Goal: Task Accomplishment & Management: Complete application form

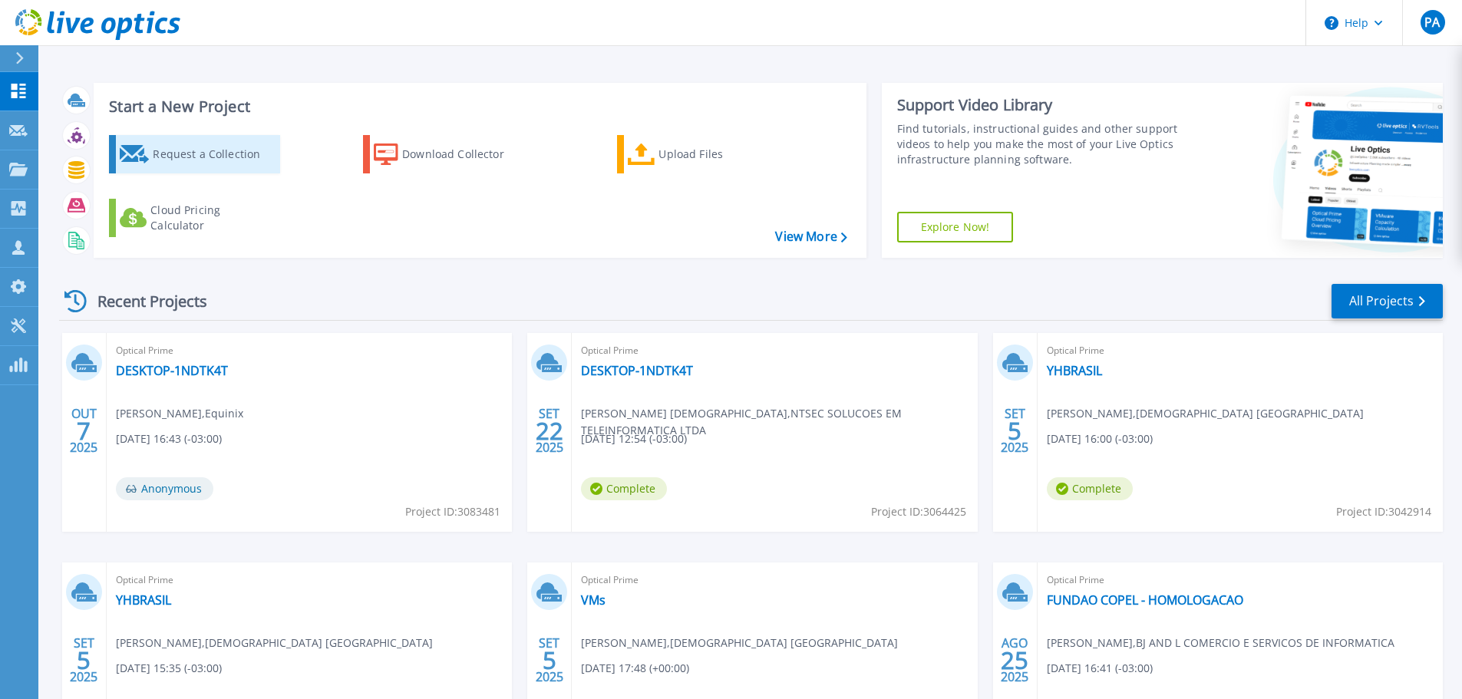
click at [184, 147] on div "Request a Collection" at bounding box center [214, 154] width 123 height 31
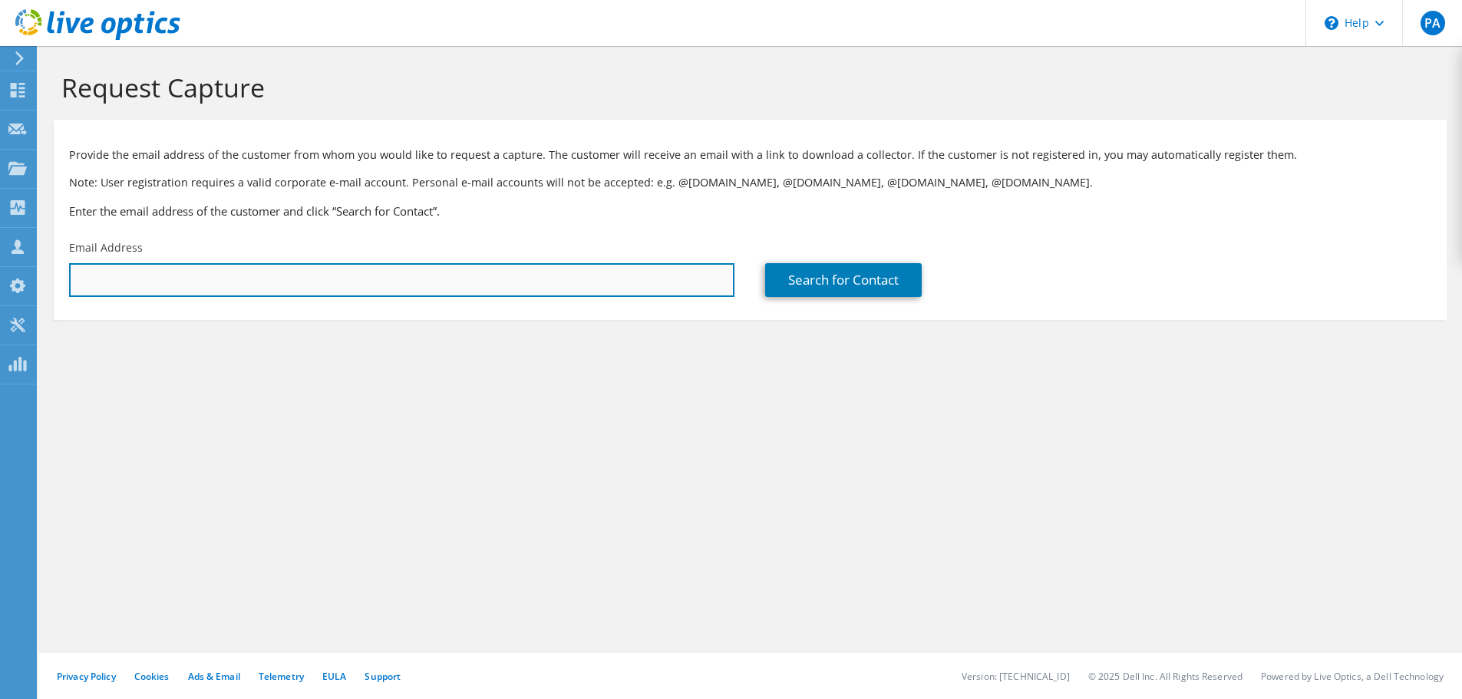
click at [177, 282] on input "text" at bounding box center [401, 280] width 665 height 34
click at [229, 289] on input "text" at bounding box center [401, 280] width 665 height 34
paste input "antonio.saraiva@grupozelo.com"
type input "antonio.saraiva@grupozelo.com"
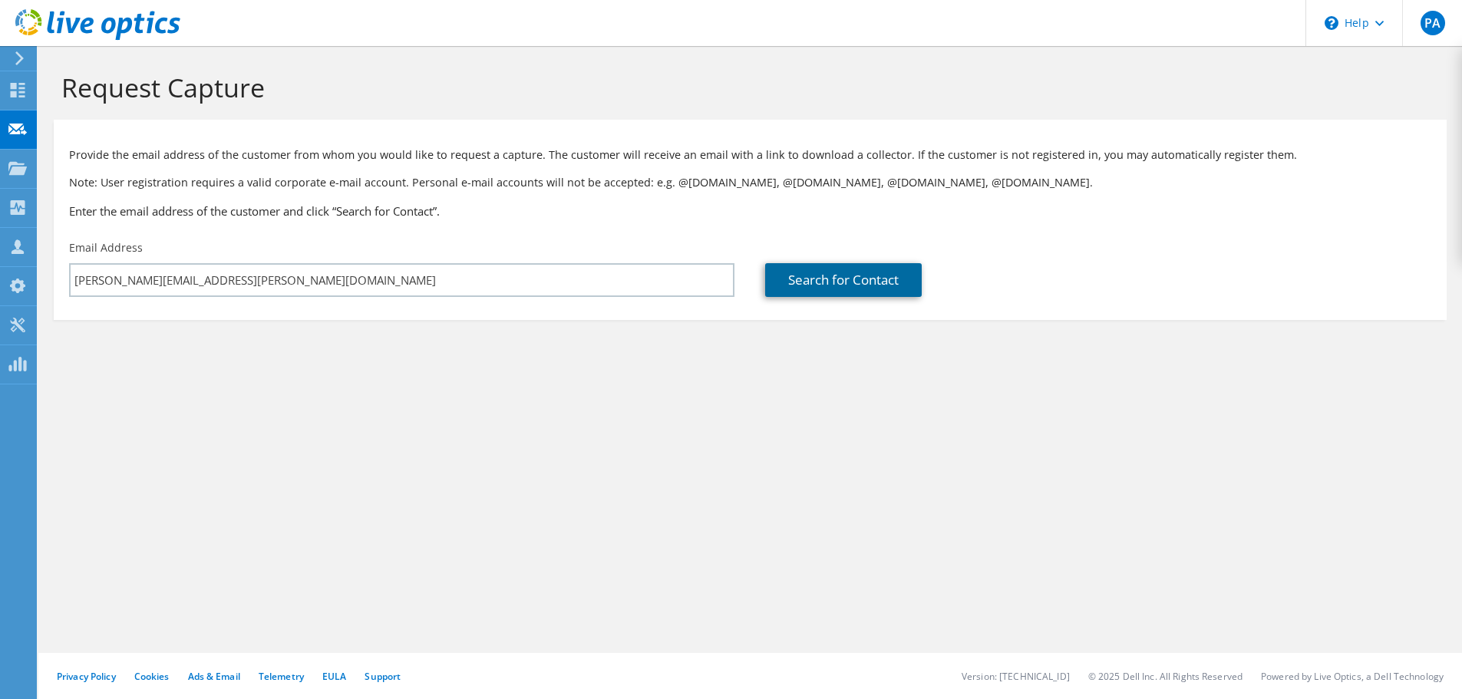
click at [818, 286] on link "Search for Contact" at bounding box center [843, 280] width 157 height 34
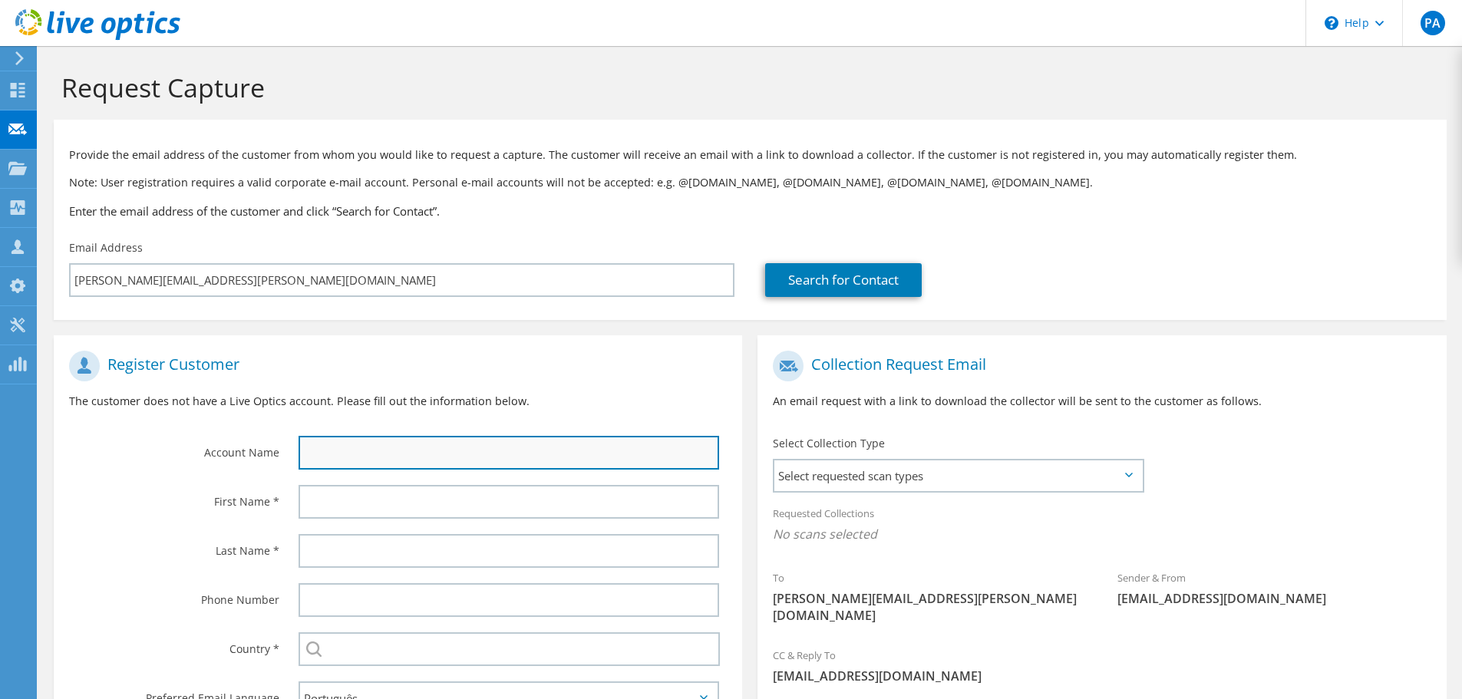
click at [339, 437] on input "text" at bounding box center [509, 453] width 421 height 34
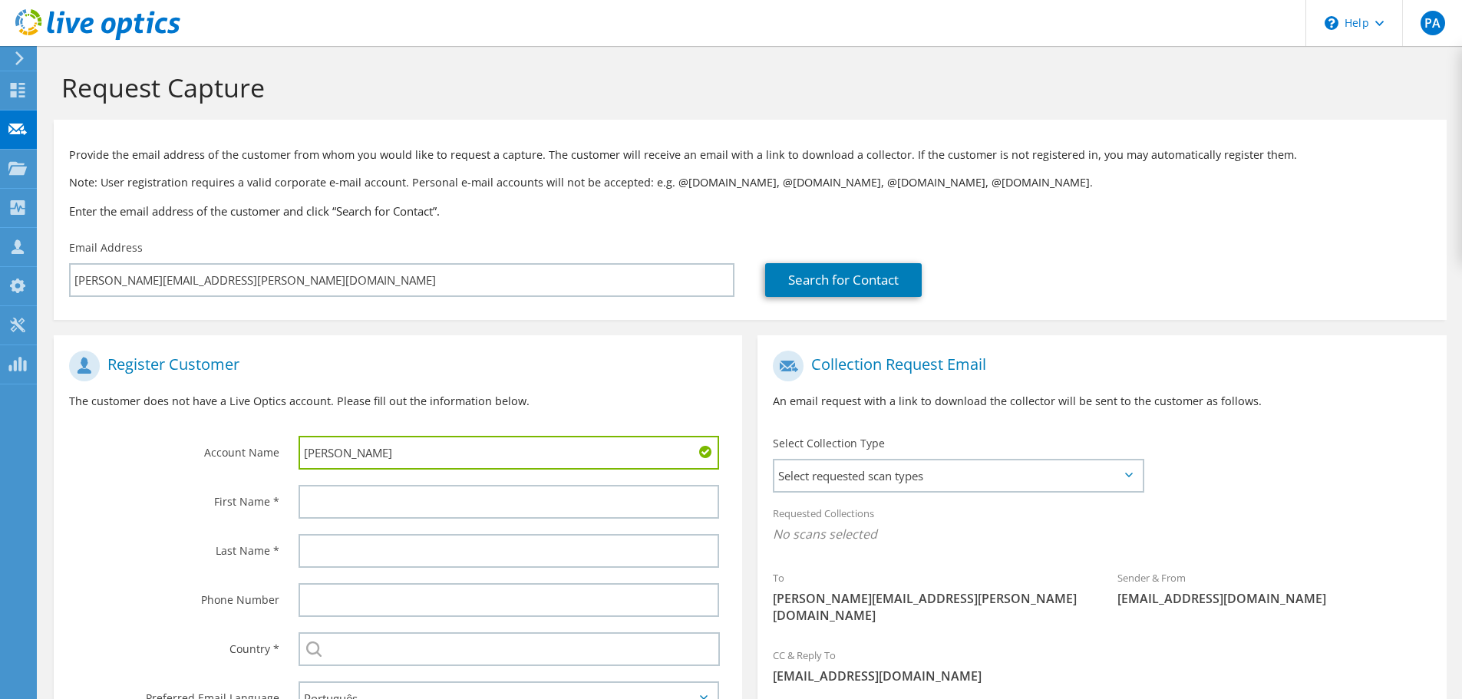
drag, startPoint x: 385, startPoint y: 451, endPoint x: 189, endPoint y: 428, distance: 197.1
click at [189, 428] on div "Account Name Antonio" at bounding box center [398, 410] width 688 height 134
type input "Grupo Zelo"
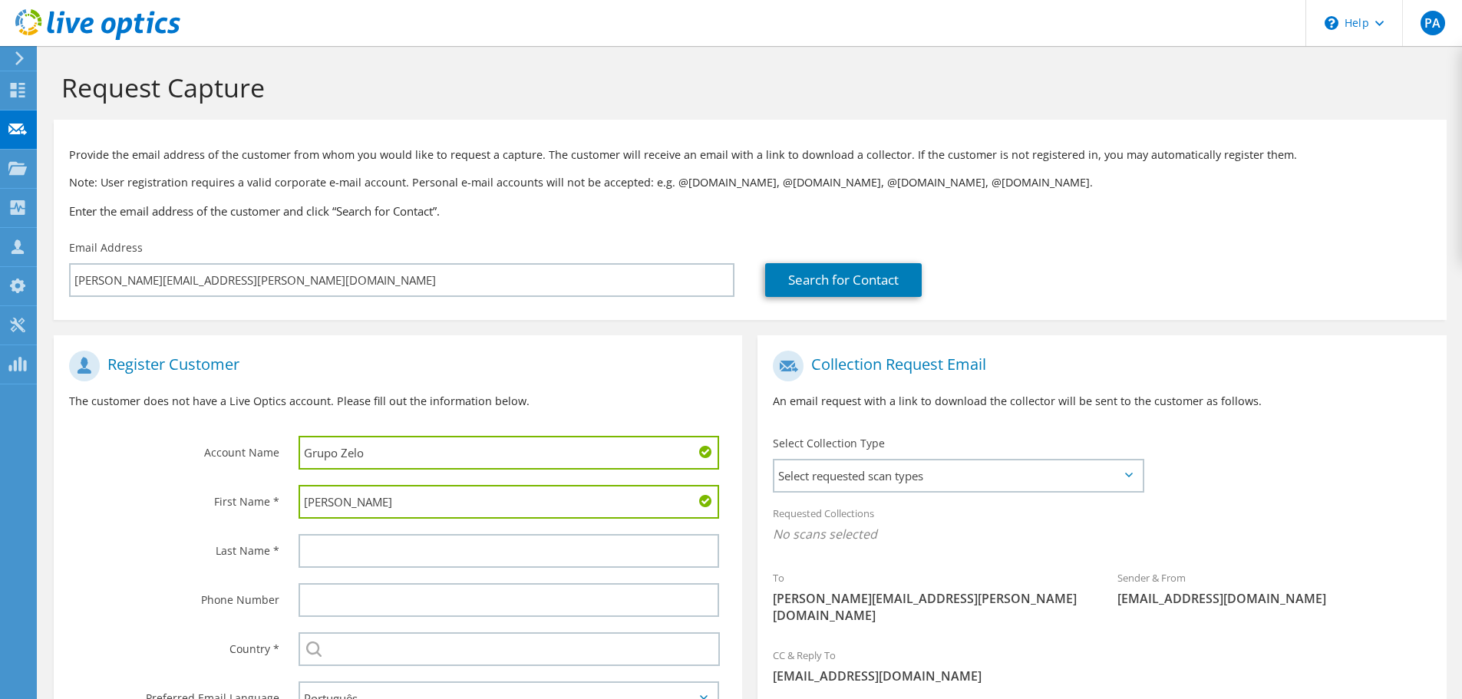
type input "Antonio"
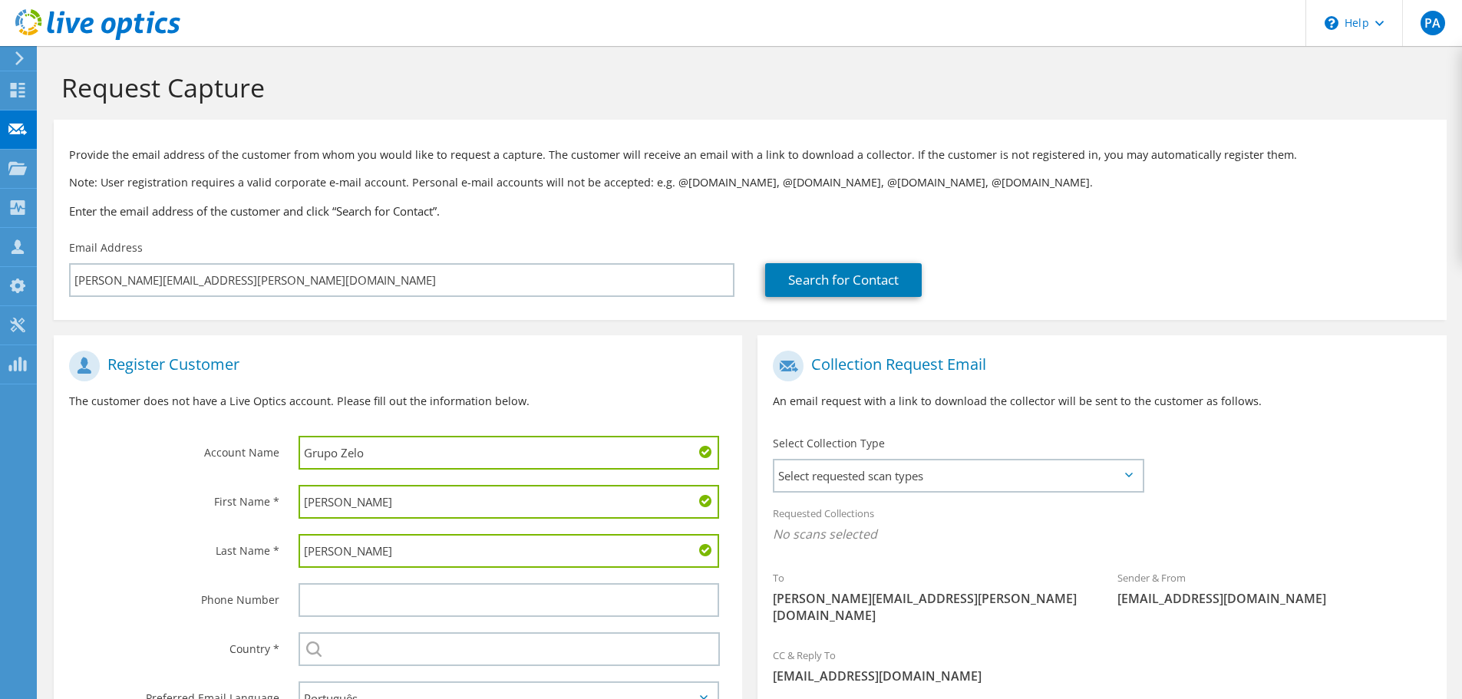
type input "Saraiva"
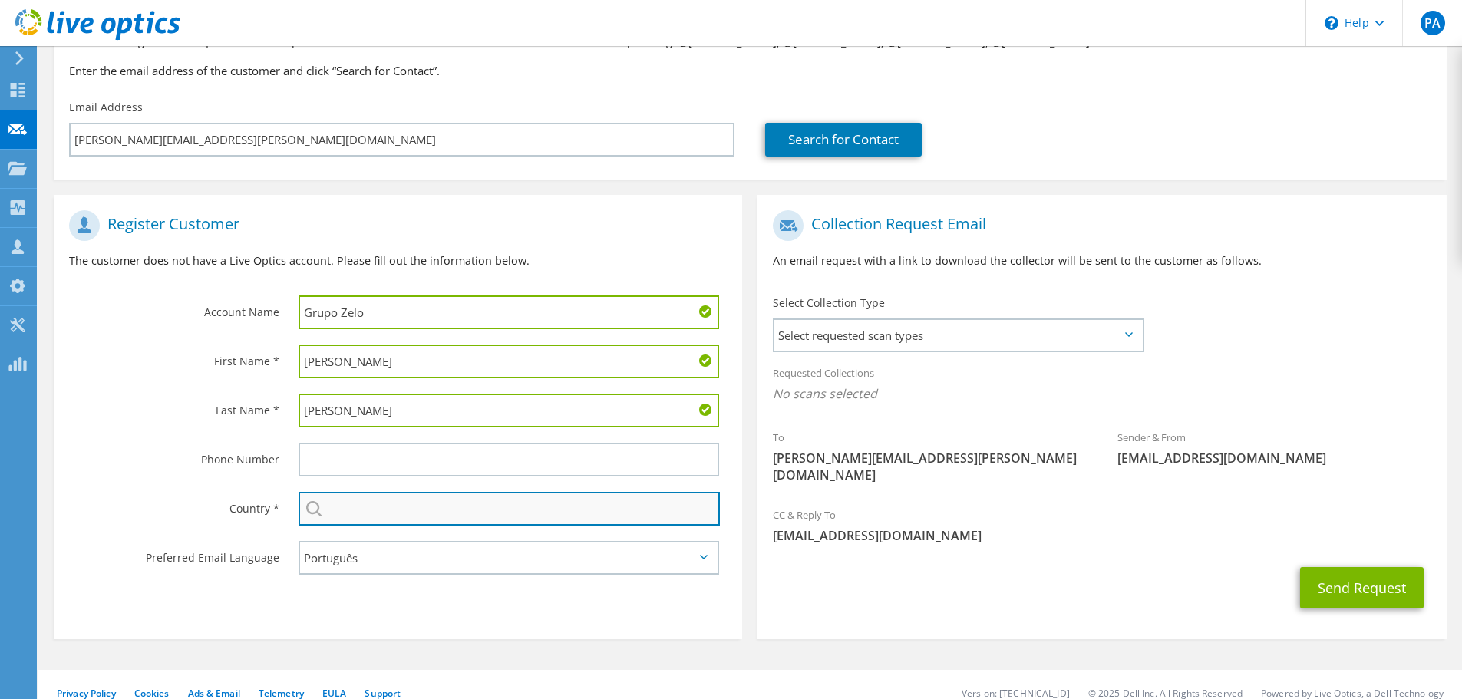
click at [362, 510] on input "text" at bounding box center [509, 509] width 421 height 34
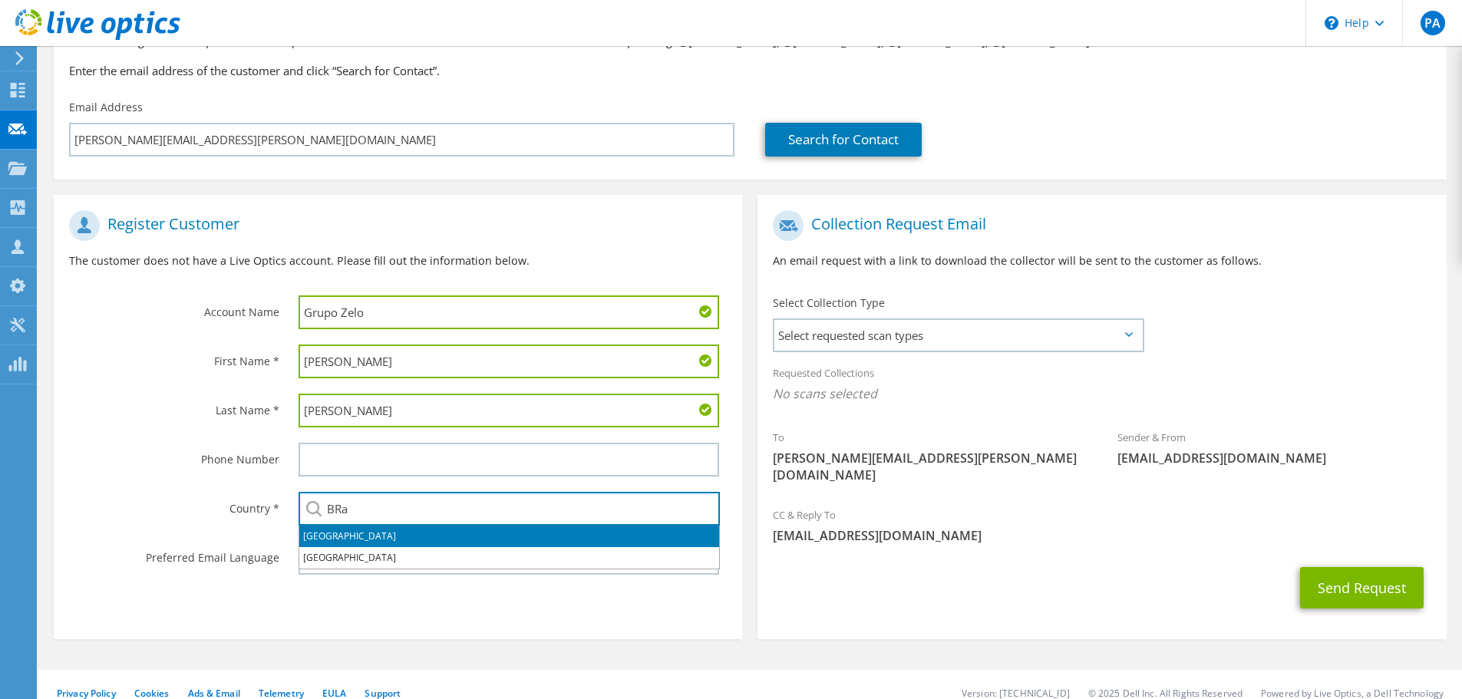
click at [348, 544] on li "Brazil" at bounding box center [509, 536] width 420 height 21
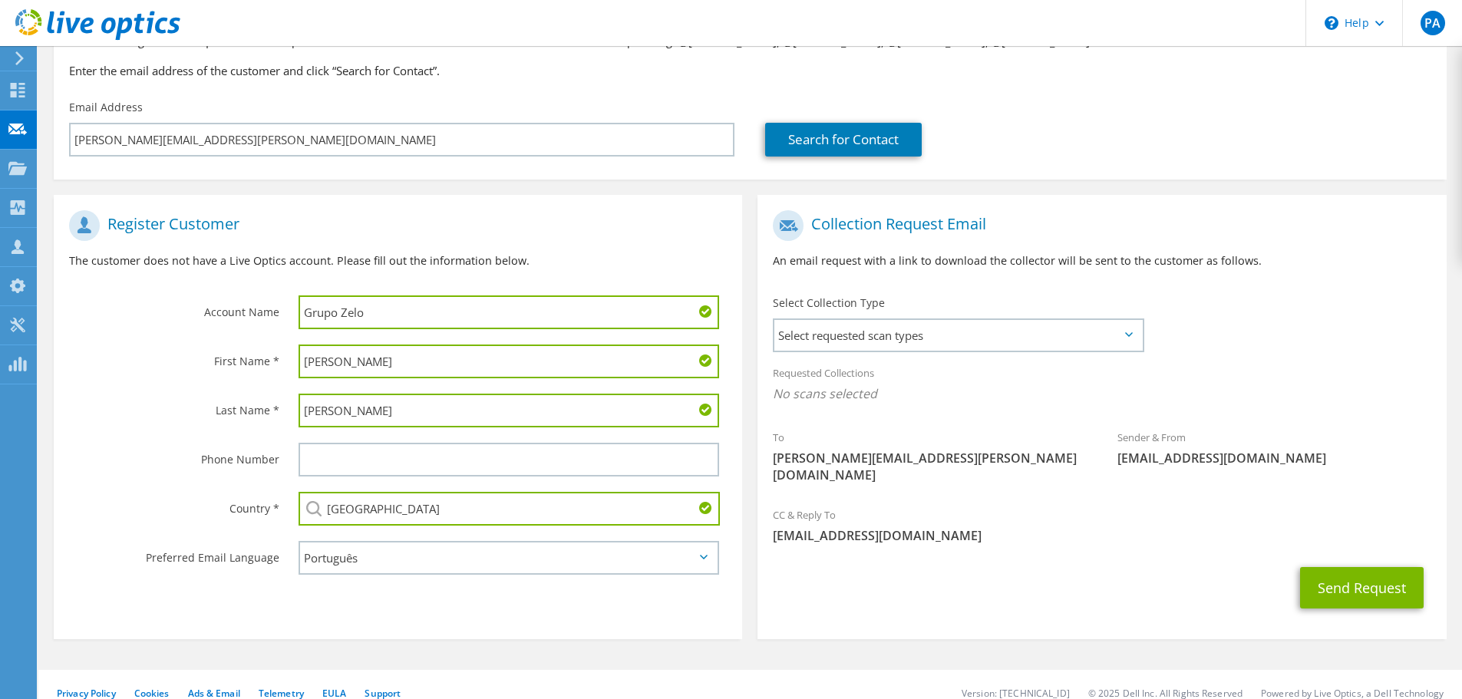
type input "Brazil"
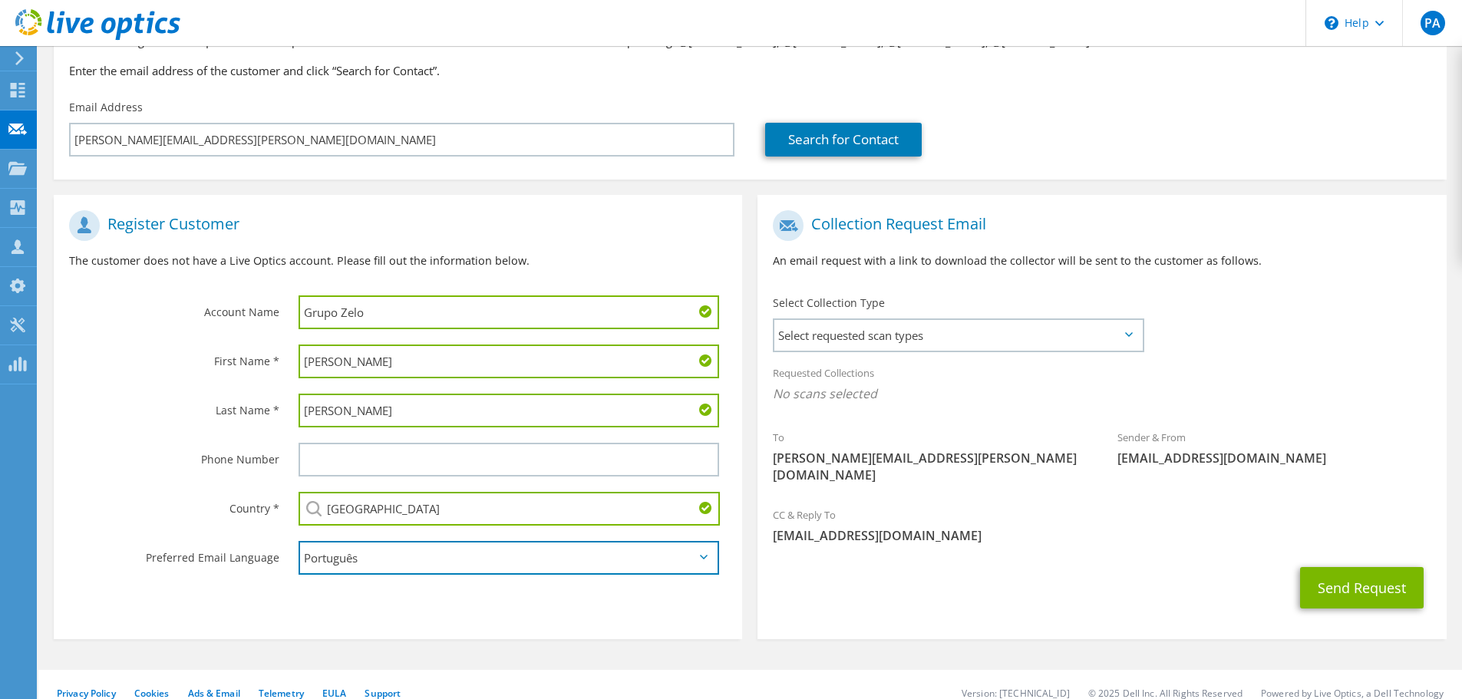
click at [353, 558] on select "English Deutsch Español Français Italiano Polski Português Русский 한국어 中文 日本語" at bounding box center [509, 558] width 421 height 34
click at [299, 541] on select "English Deutsch Español Français Italiano Polski Português Русский 한국어 中文 日本語" at bounding box center [509, 558] width 421 height 34
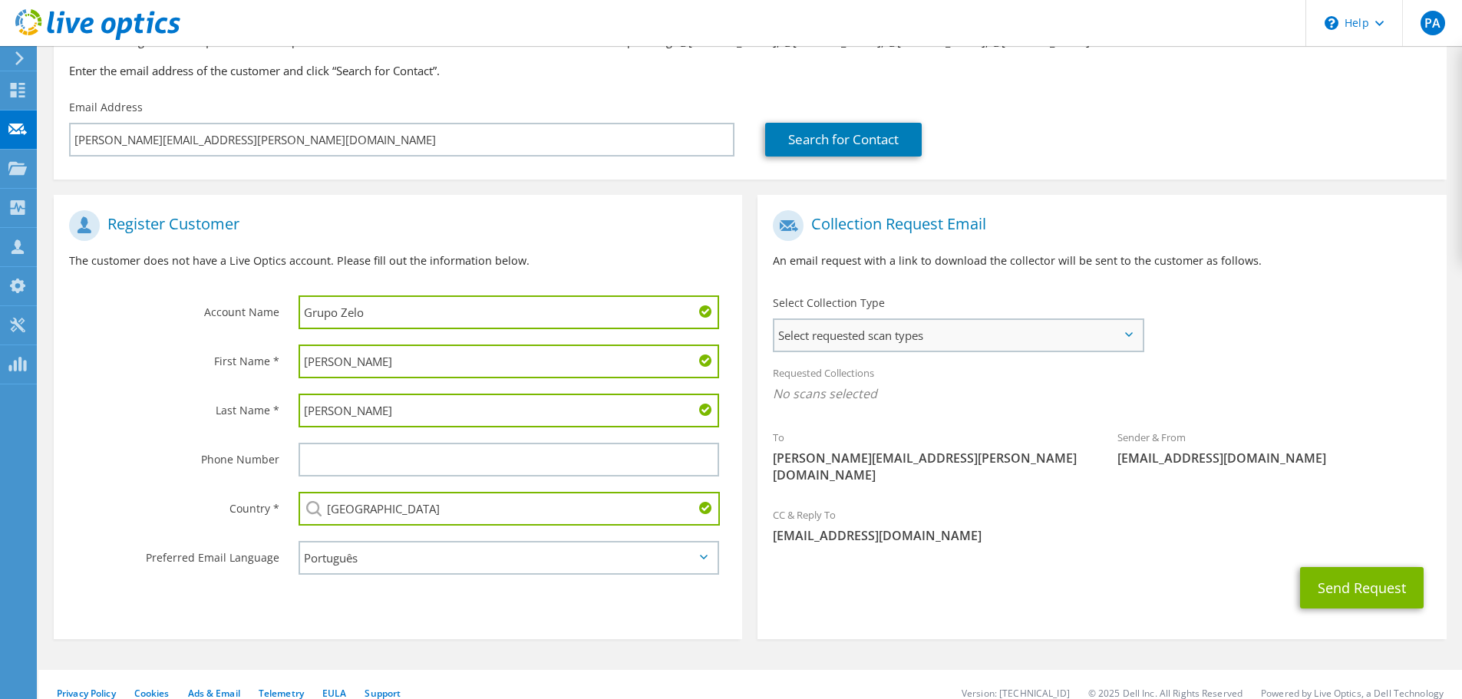
click at [933, 346] on span "Select requested scan types" at bounding box center [958, 335] width 368 height 31
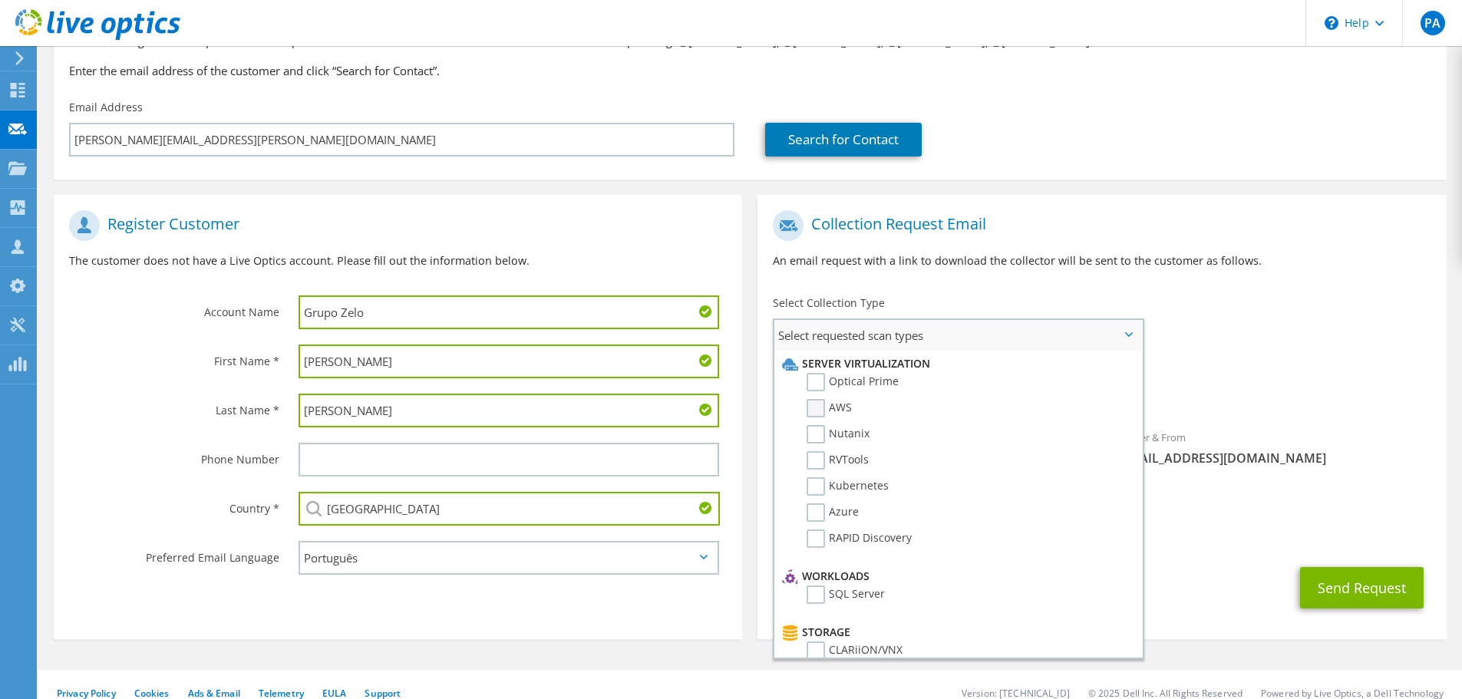
click at [820, 410] on label "AWS" at bounding box center [829, 408] width 45 height 18
click at [0, 0] on input "AWS" at bounding box center [0, 0] width 0 height 0
click at [820, 386] on label "Optical Prime" at bounding box center [853, 382] width 92 height 18
click at [0, 0] on input "Optical Prime" at bounding box center [0, 0] width 0 height 0
click at [811, 454] on label "RVTools" at bounding box center [838, 460] width 62 height 18
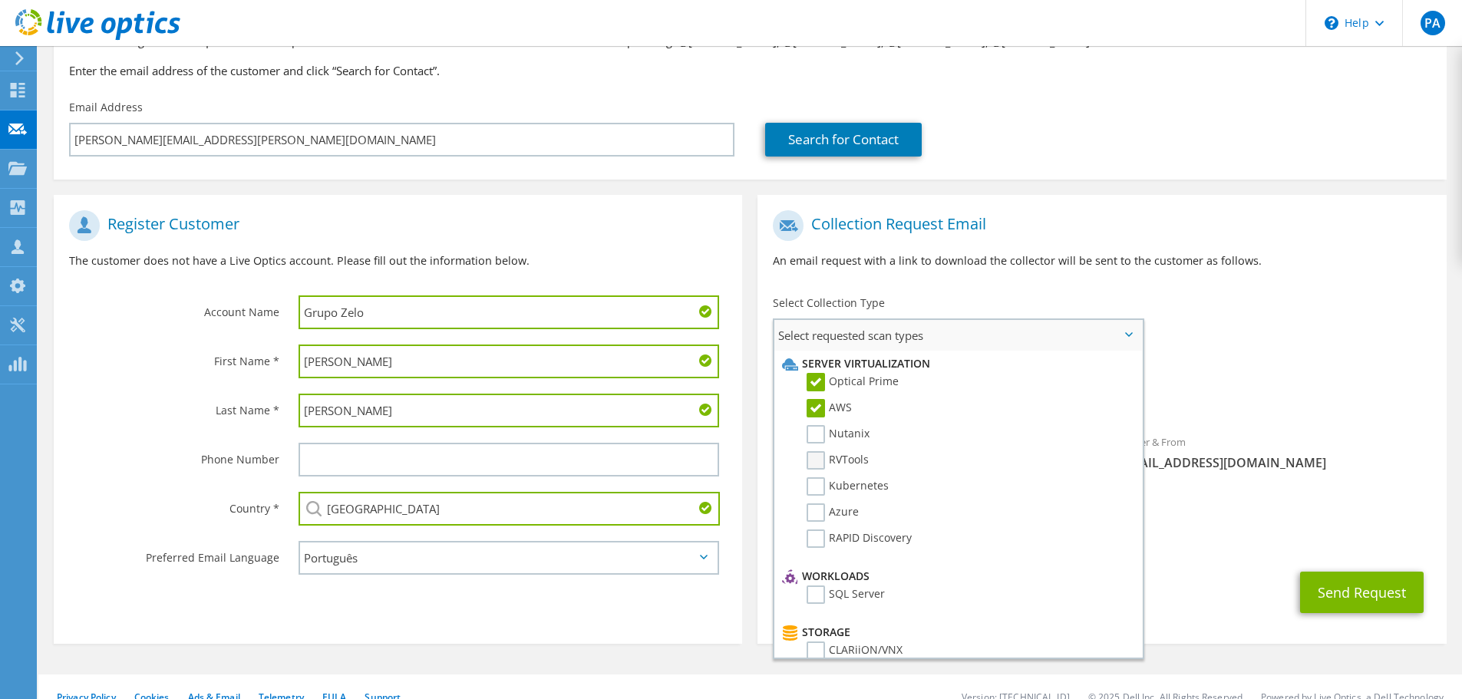
click at [0, 0] on input "RVTools" at bounding box center [0, 0] width 0 height 0
click at [816, 457] on label "RVTools" at bounding box center [838, 460] width 62 height 18
click at [0, 0] on input "RVTools" at bounding box center [0, 0] width 0 height 0
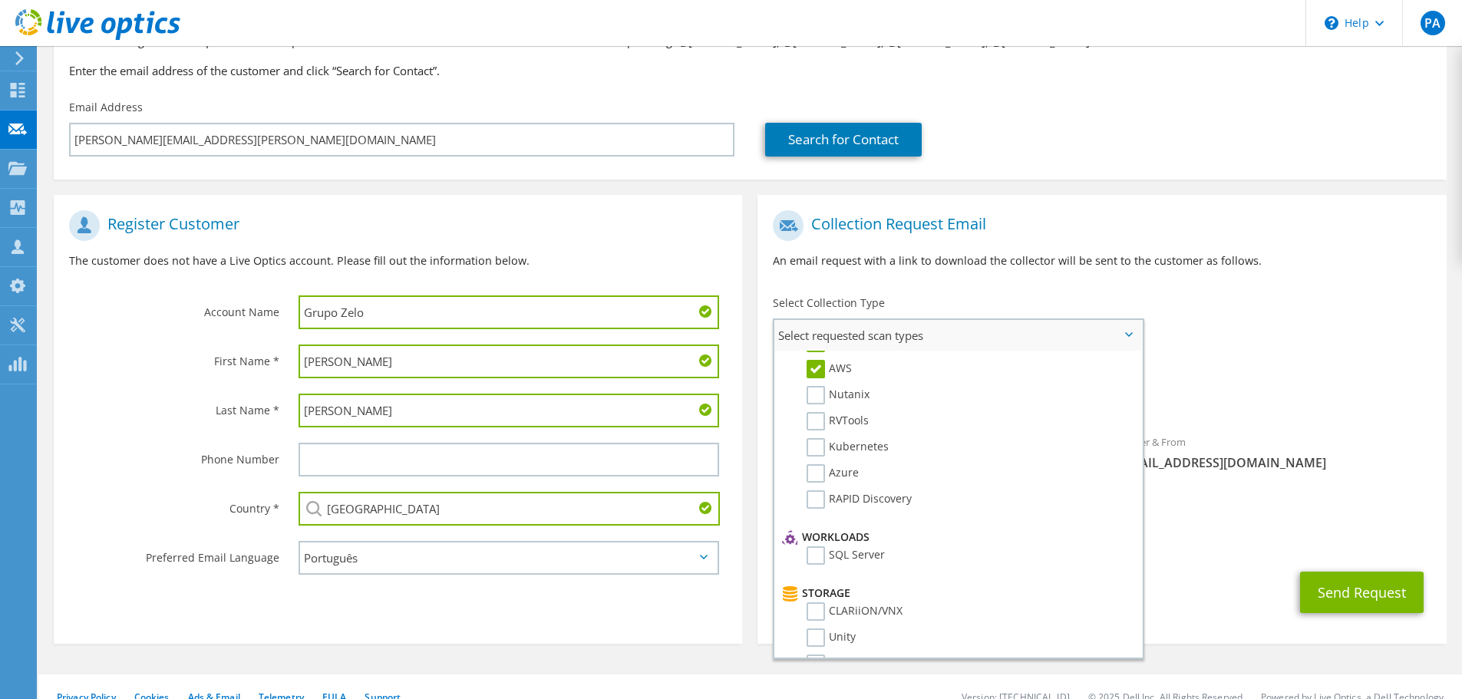
scroll to position [0, 0]
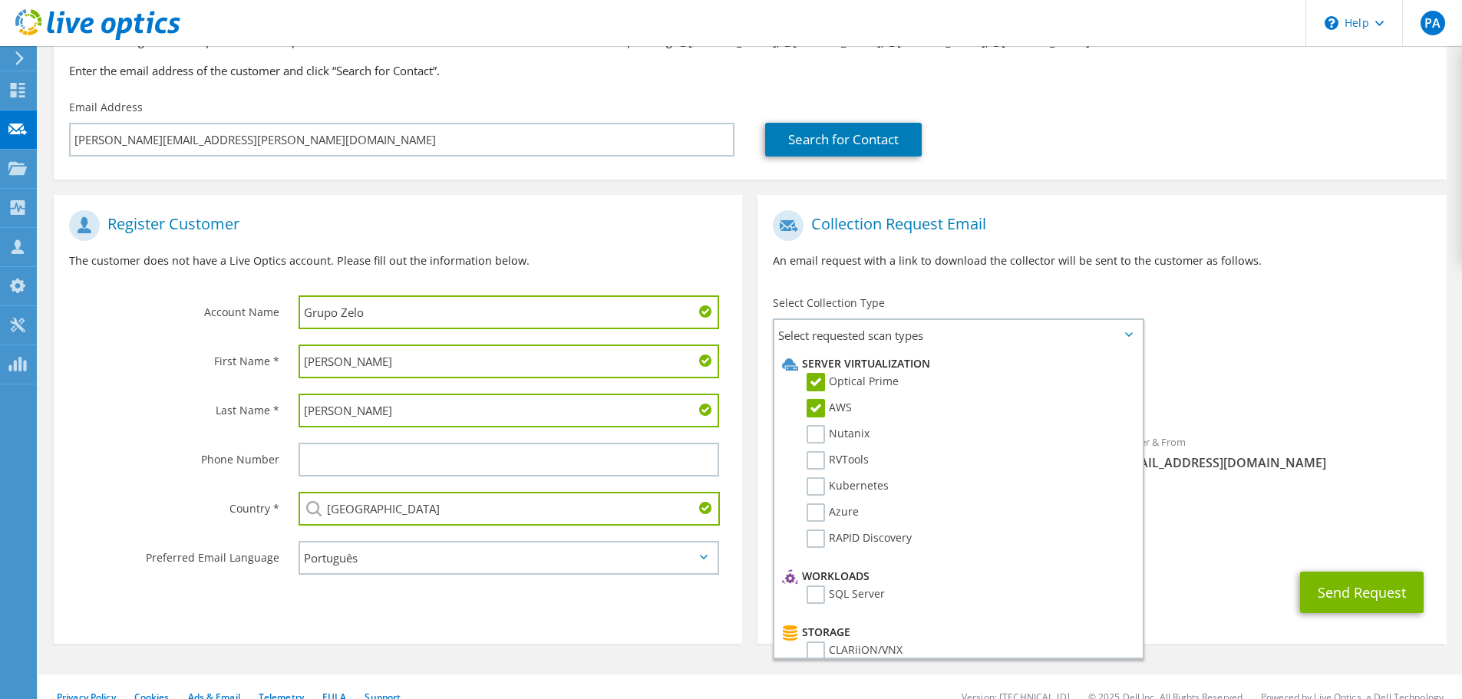
click at [1411, 342] on div "To antonio.saraiva@grupozelo.com Sender & From liveoptics@liveoptics.com" at bounding box center [1101, 353] width 688 height 301
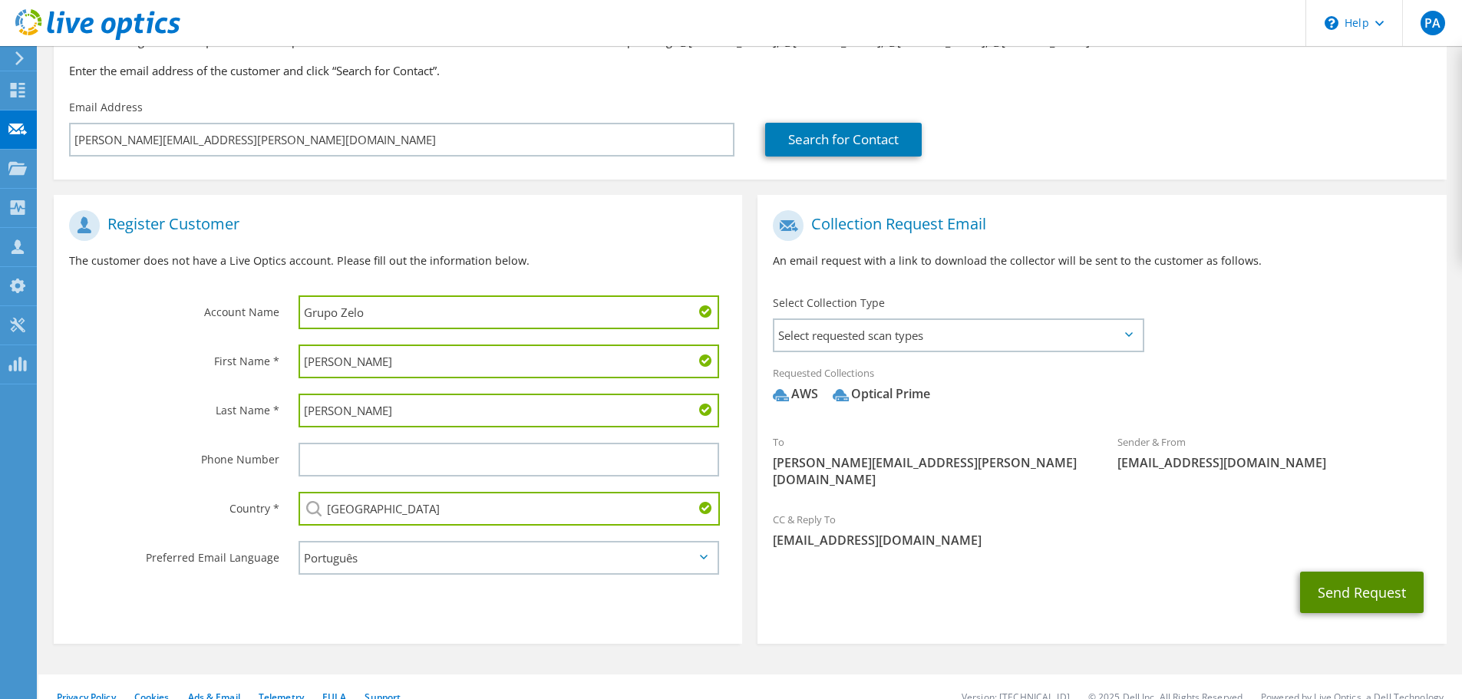
click at [1376, 572] on button "Send Request" at bounding box center [1362, 592] width 124 height 41
